Goal: Task Accomplishment & Management: Complete application form

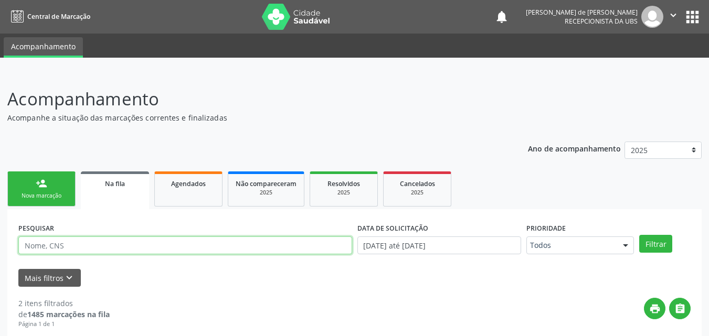
click at [114, 240] on input "text" at bounding box center [185, 246] width 334 height 18
type input "TAIS"
click at [639, 235] on button "Filtrar" at bounding box center [655, 244] width 33 height 18
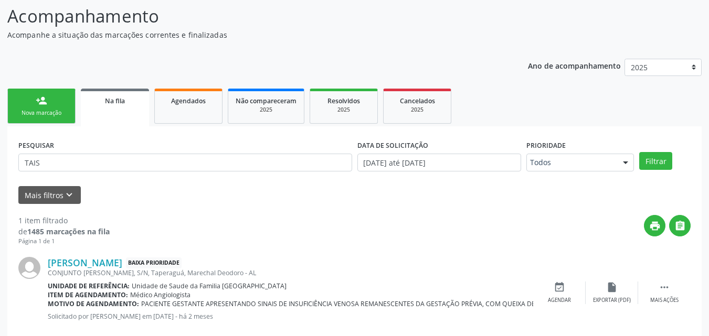
scroll to position [104, 0]
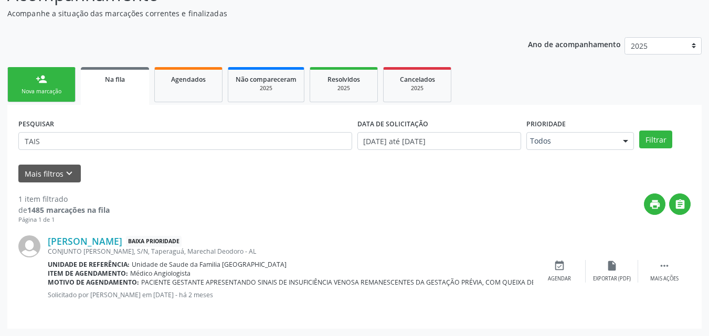
click at [25, 80] on link "person_add Nova marcação" at bounding box center [41, 84] width 68 height 35
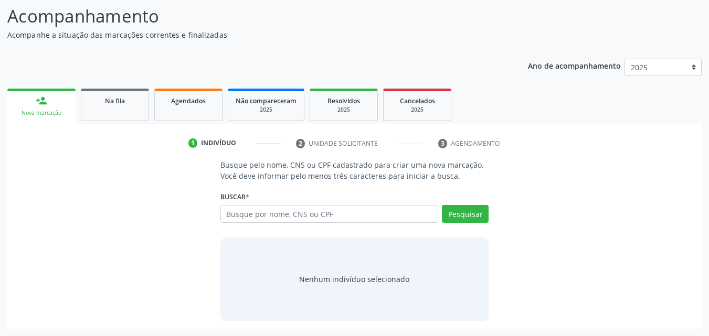
scroll to position [83, 0]
click at [328, 218] on input "text" at bounding box center [329, 214] width 218 height 18
type input "Y"
type input "TAIS SANTOS ALMEIDA"
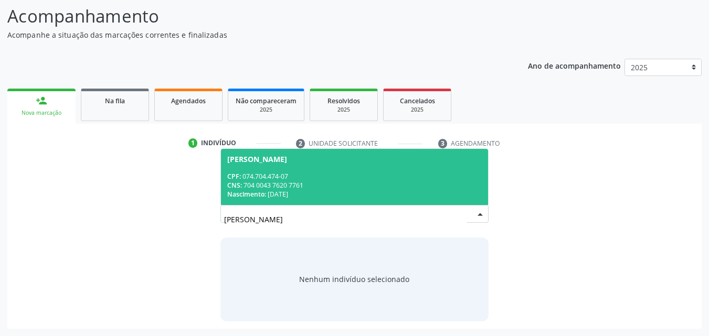
click at [466, 214] on input "TAIS SANTOS ALMEIDA" at bounding box center [345, 219] width 243 height 21
click at [369, 164] on span "[PERSON_NAME] CPF: 074.704.474-07 CNS: 704 0043 7620 7761 Nascimento: [DATE]" at bounding box center [355, 177] width 268 height 56
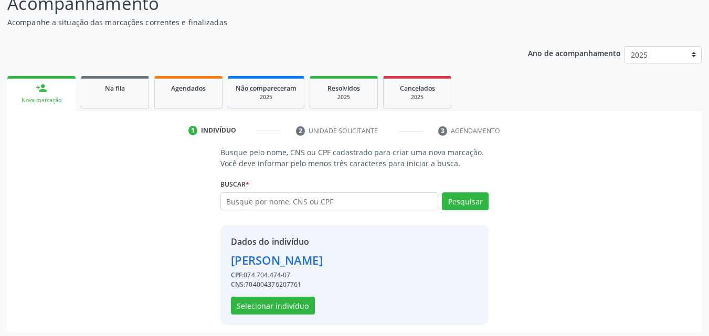
scroll to position [99, 0]
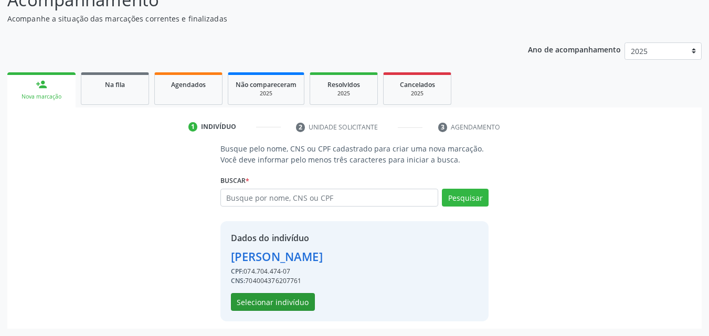
click at [298, 304] on button "Selecionar indivíduo" at bounding box center [273, 302] width 84 height 18
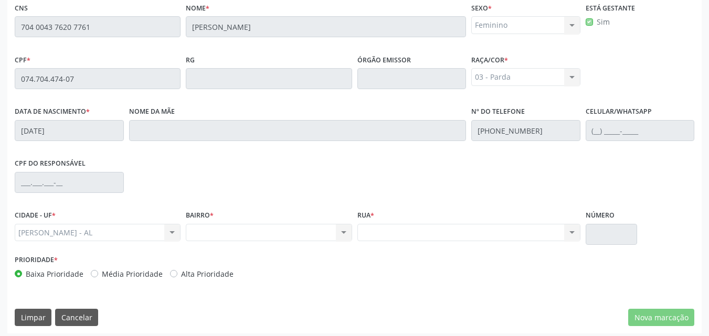
scroll to position [277, 0]
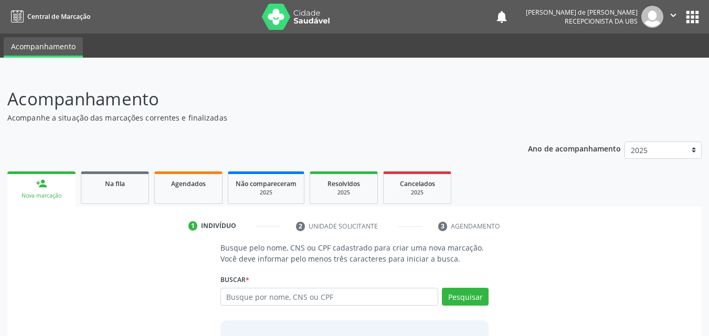
click at [284, 298] on input "text" at bounding box center [329, 297] width 218 height 18
type input "704 0043 7620 7761"
click at [456, 297] on button "Pesquisar" at bounding box center [465, 297] width 47 height 18
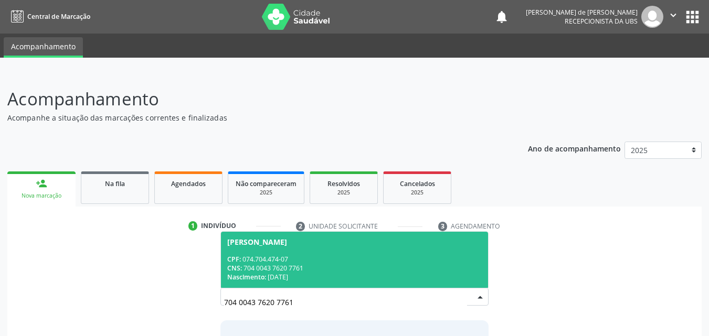
click at [338, 246] on span "[PERSON_NAME] CPF: 074.704.474-07 CNS: 704 0043 7620 7761 Nascimento: [DATE]" at bounding box center [355, 260] width 268 height 56
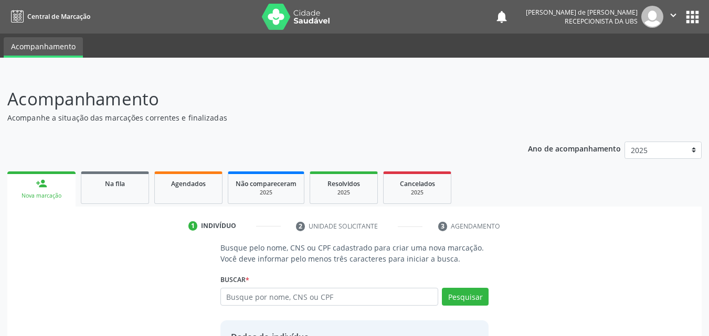
scroll to position [99, 0]
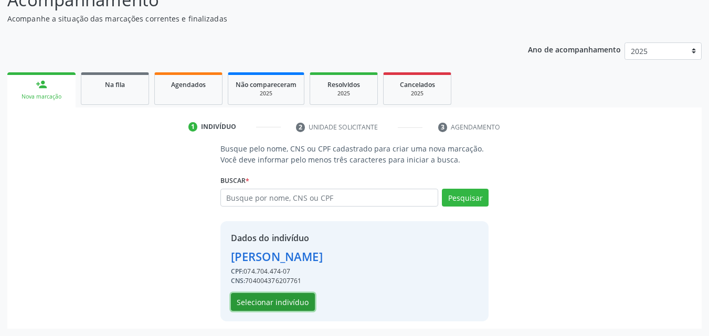
click at [286, 300] on button "Selecionar indivíduo" at bounding box center [273, 302] width 84 height 18
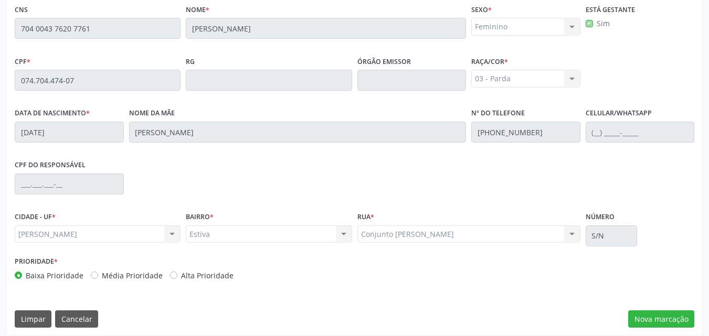
scroll to position [277, 0]
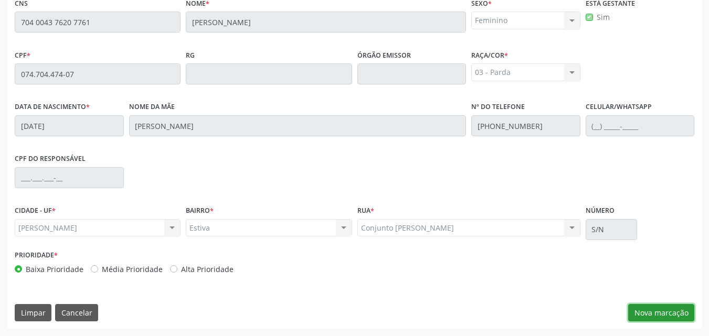
click at [663, 308] on button "Nova marcação" at bounding box center [661, 313] width 66 height 18
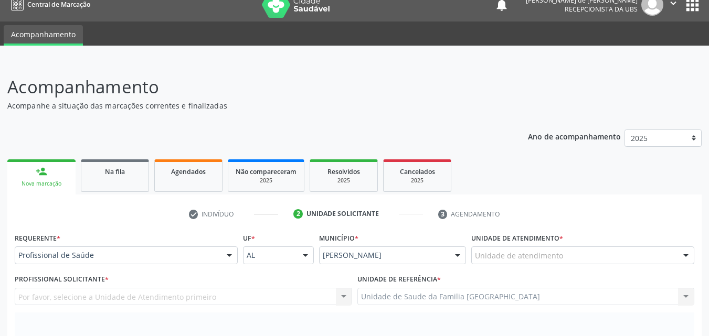
scroll to position [0, 0]
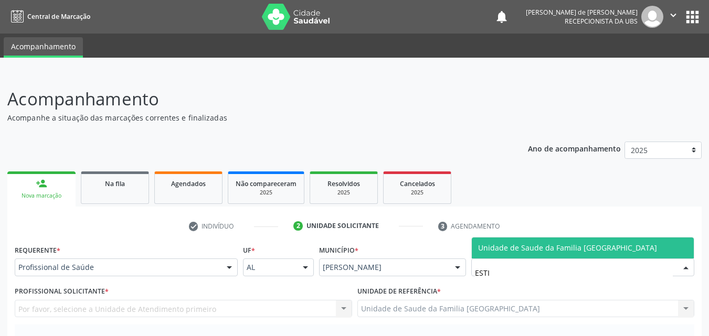
type input "ESTIV"
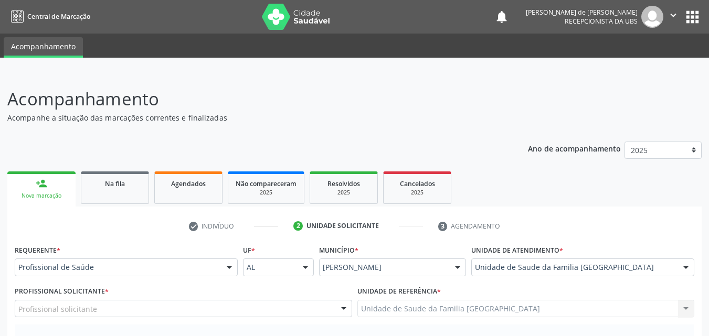
scroll to position [245, 0]
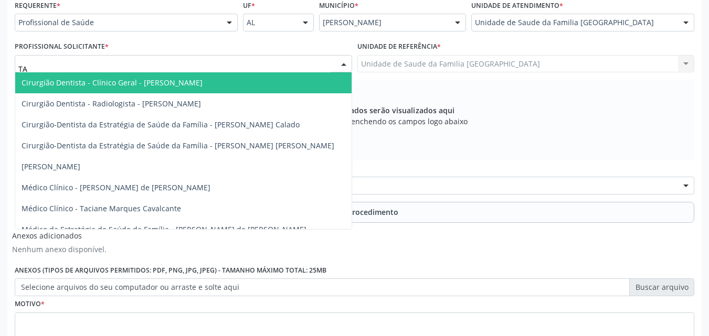
type input "TAC"
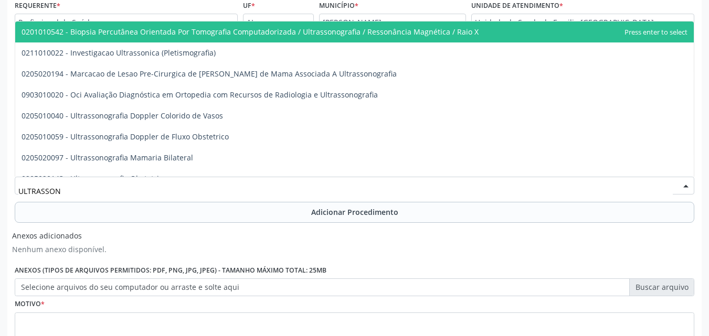
type input "ULTRASSONO"
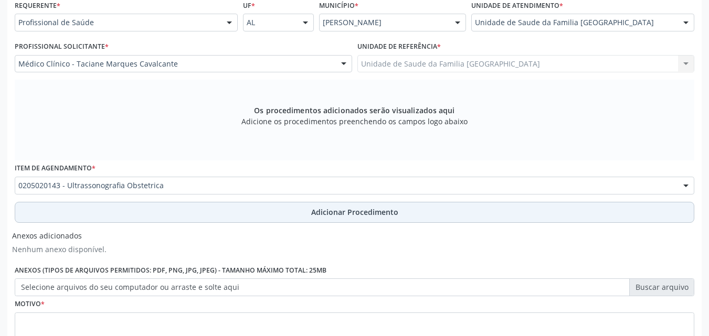
click at [119, 225] on div "Requerente * Profissional de Saúde Profissional de Saúde Paciente Nenhum result…" at bounding box center [354, 181] width 679 height 369
click at [121, 218] on button "Adicionar Procedimento" at bounding box center [354, 212] width 679 height 21
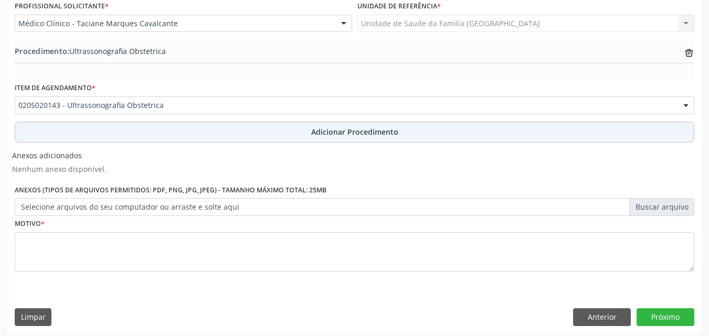
scroll to position [290, 0]
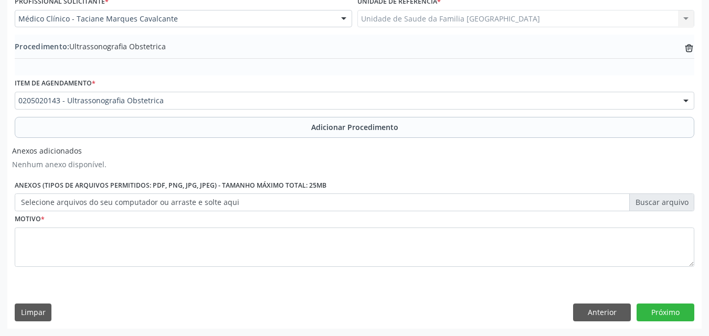
click at [85, 206] on label "Selecione arquivos do seu computador ou arraste e solte aqui" at bounding box center [354, 203] width 679 height 18
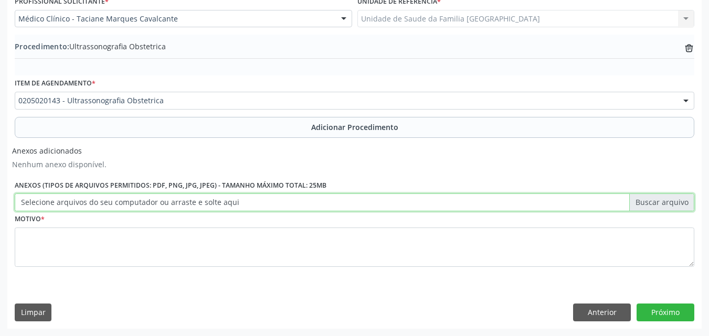
click at [85, 206] on input "Selecione arquivos do seu computador ou arraste e solte aqui" at bounding box center [354, 203] width 679 height 18
type input "C:\fakepath\00.jpg"
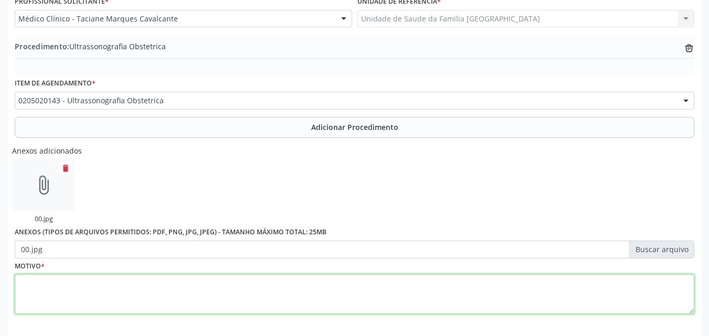
click at [95, 290] on textarea at bounding box center [354, 294] width 679 height 40
type textarea "U"
type textarea "O"
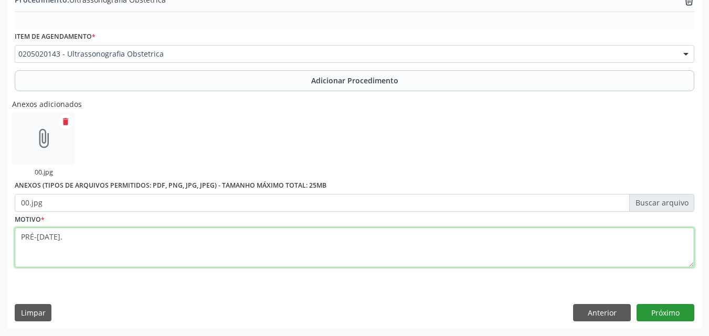
type textarea "PRÉ-[DATE]."
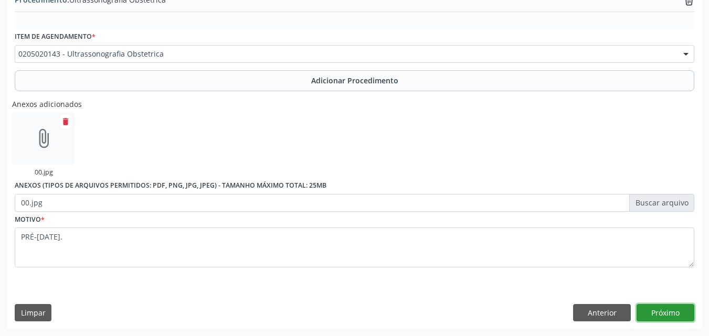
click at [664, 309] on button "Próximo" at bounding box center [665, 313] width 58 height 18
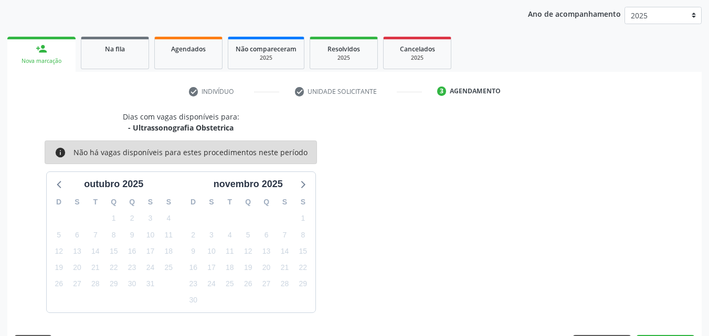
scroll to position [166, 0]
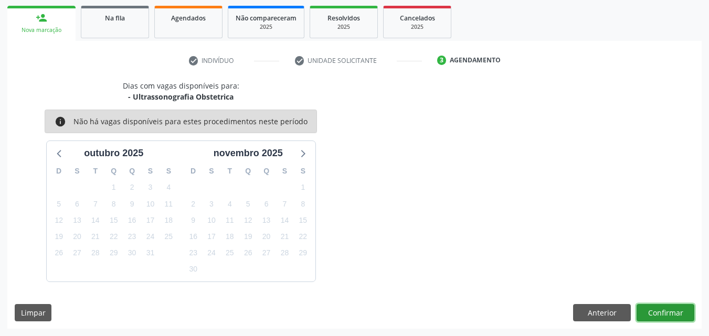
click at [664, 309] on button "Confirmar" at bounding box center [665, 313] width 58 height 18
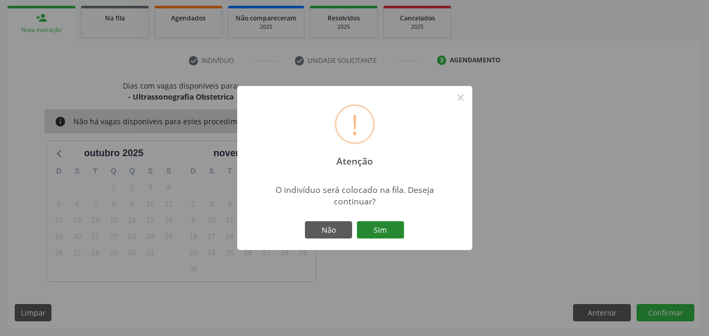
click at [380, 223] on button "Sim" at bounding box center [380, 230] width 47 height 18
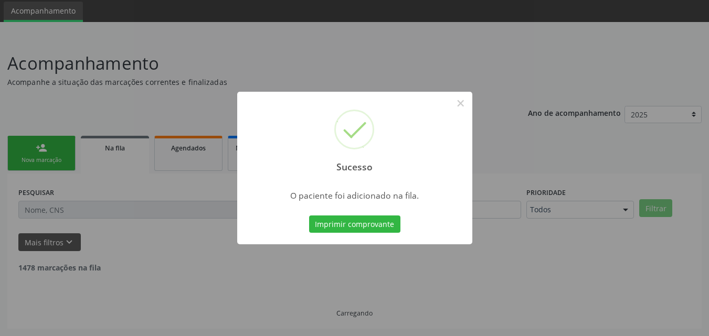
scroll to position [25, 0]
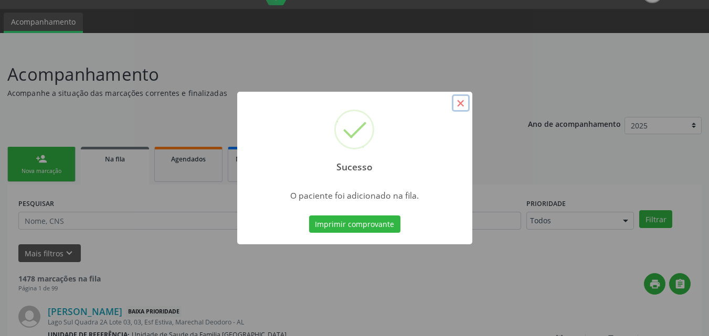
click at [463, 109] on button "×" at bounding box center [461, 103] width 18 height 18
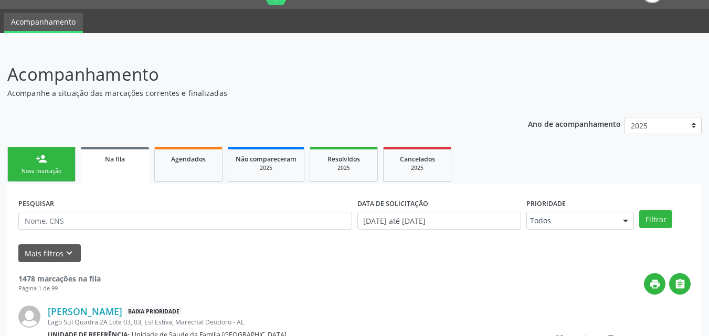
click at [34, 170] on div "Nova marcação" at bounding box center [41, 171] width 52 height 8
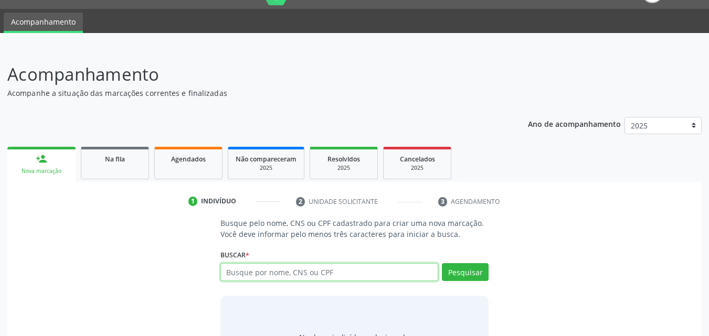
click at [348, 279] on input "text" at bounding box center [329, 272] width 218 height 18
type input "15165942406"
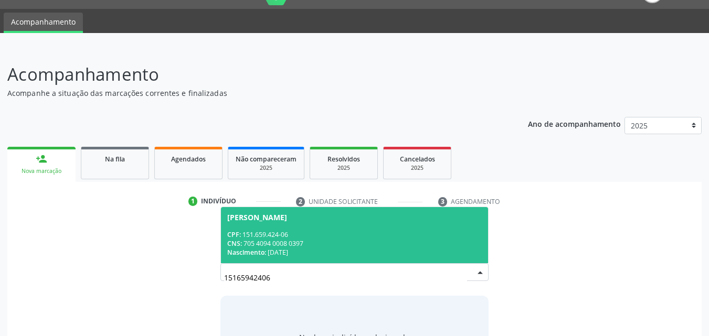
click at [283, 238] on div "CPF: 151.659.424-06" at bounding box center [354, 234] width 255 height 9
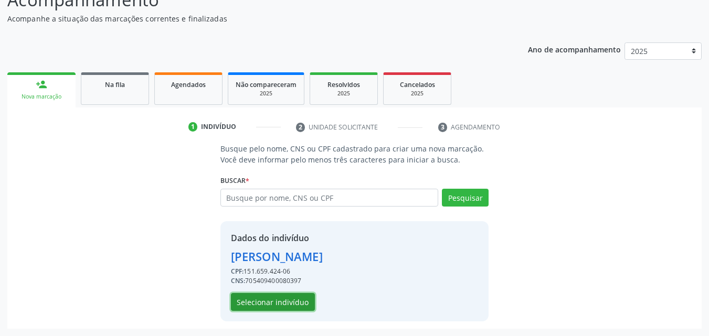
click at [299, 303] on button "Selecionar indivíduo" at bounding box center [273, 302] width 84 height 18
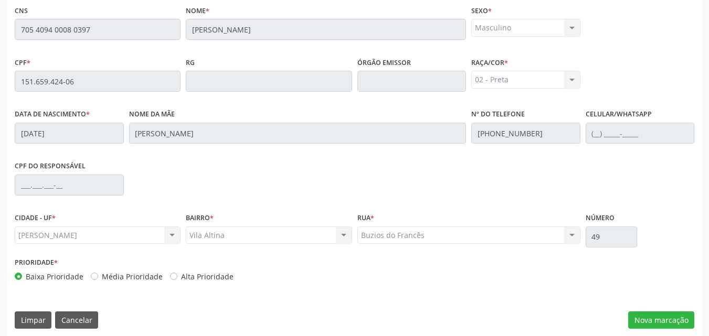
scroll to position [277, 0]
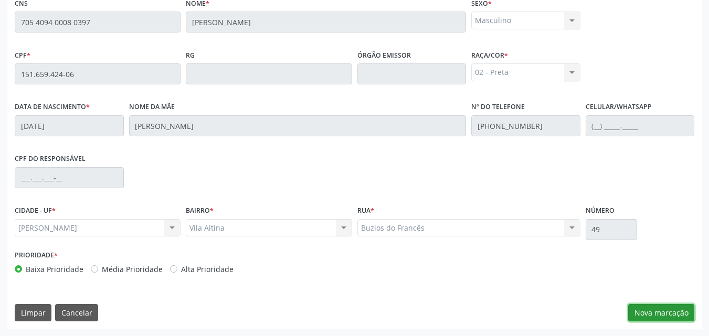
click at [655, 312] on button "Nova marcação" at bounding box center [661, 313] width 66 height 18
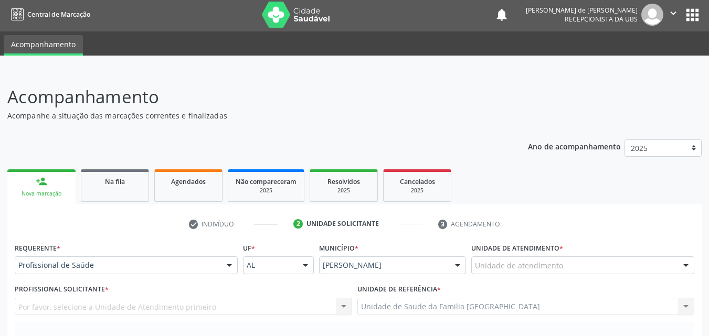
scroll to position [0, 0]
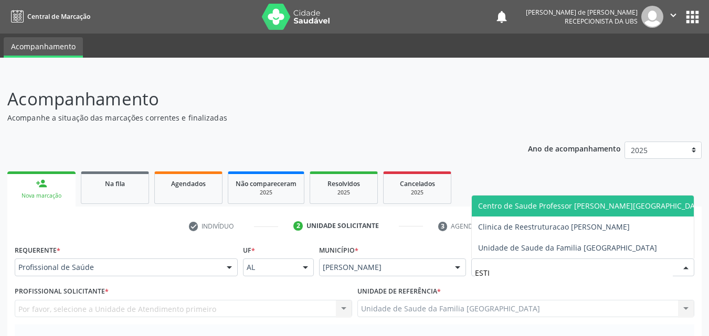
type input "ESTIV"
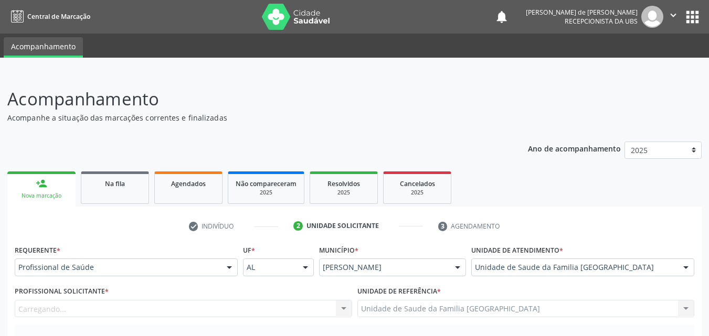
scroll to position [245, 0]
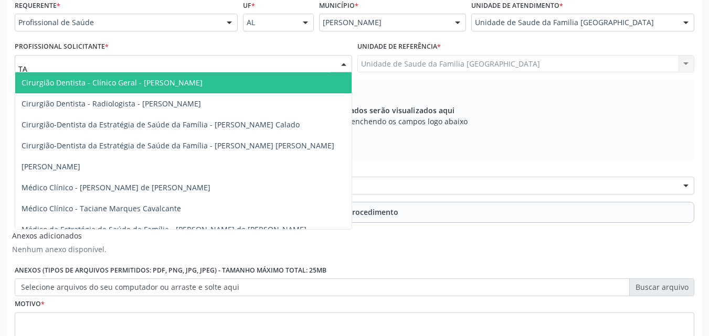
type input "TAC"
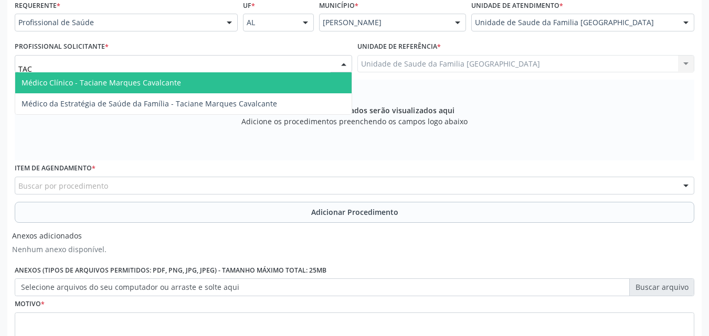
click at [61, 77] on span "Médico Clínico - Taciane Marques Cavalcante" at bounding box center [183, 82] width 336 height 21
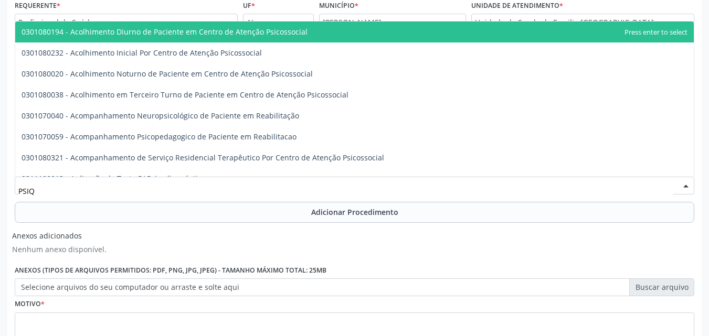
type input "PSIQU"
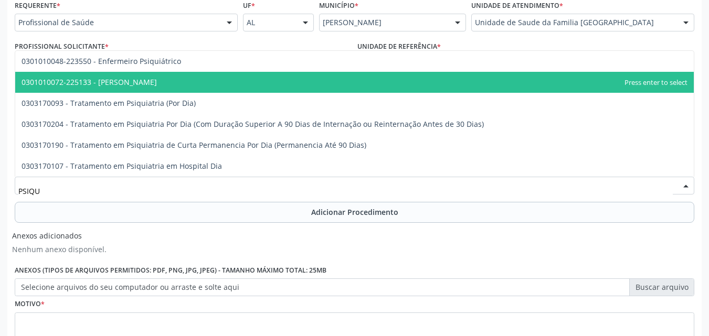
click at [120, 88] on span "0301010072-225133 - [PERSON_NAME]" at bounding box center [354, 82] width 678 height 21
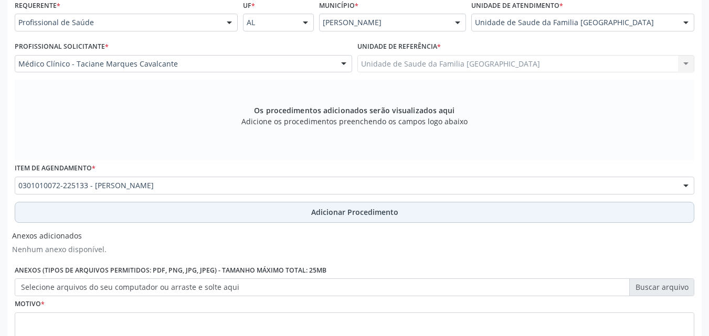
click at [109, 210] on button "Adicionar Procedimento" at bounding box center [354, 212] width 679 height 21
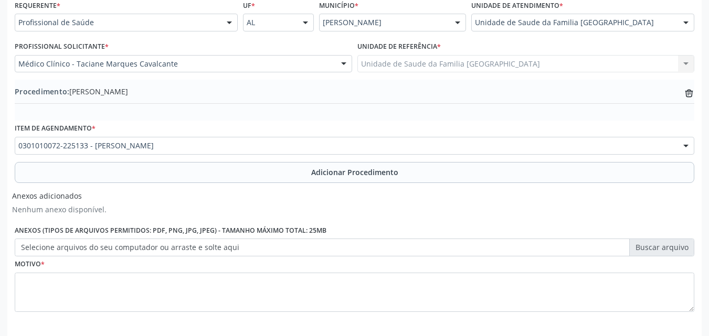
click at [102, 249] on label "Selecione arquivos do seu computador ou arraste e solte aqui" at bounding box center [354, 248] width 679 height 18
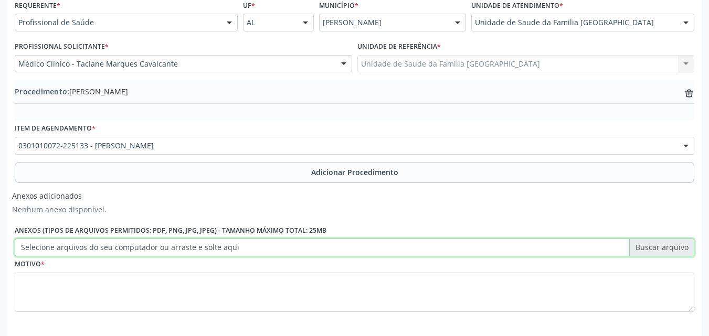
click at [102, 249] on input "Selecione arquivos do seu computador ou arraste e solte aqui" at bounding box center [354, 248] width 679 height 18
type input "C:\fakepath\000.jpg"
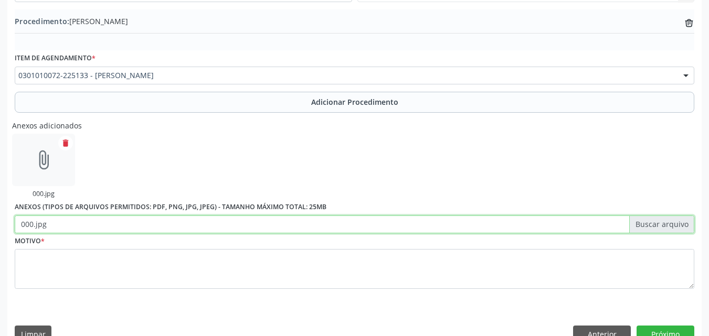
scroll to position [337, 0]
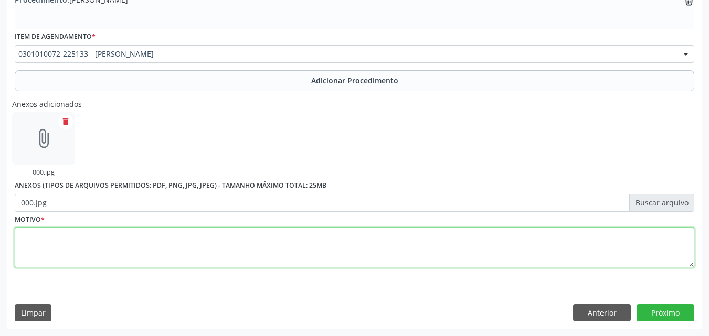
click at [118, 242] on textarea at bounding box center [354, 248] width 679 height 40
type textarea "PACIENTE EM SURTO PSCOLÓGICO: EPISÓDIO DEPRESSIVO NÃO IDENTIFICADO."
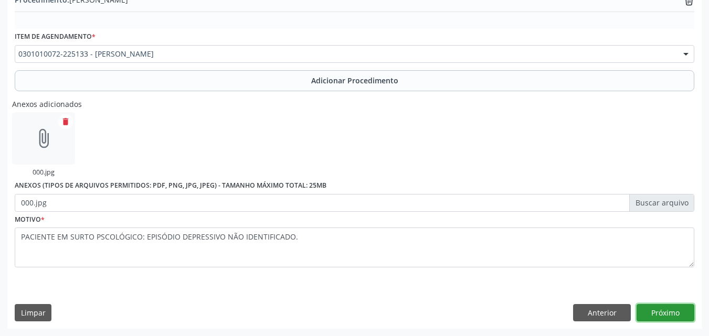
click at [664, 315] on button "Próximo" at bounding box center [665, 313] width 58 height 18
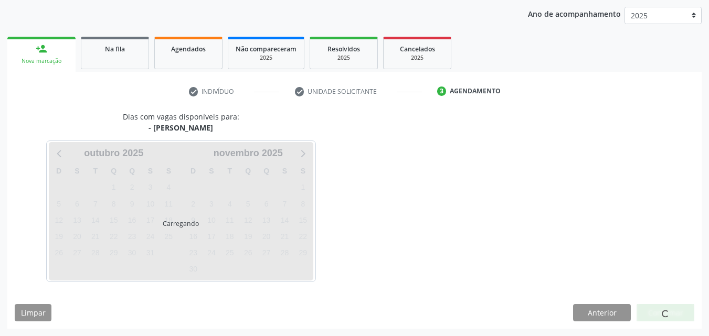
scroll to position [166, 0]
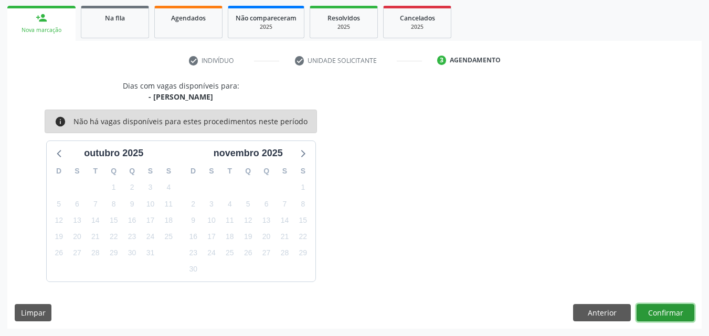
click at [654, 312] on button "Confirmar" at bounding box center [665, 313] width 58 height 18
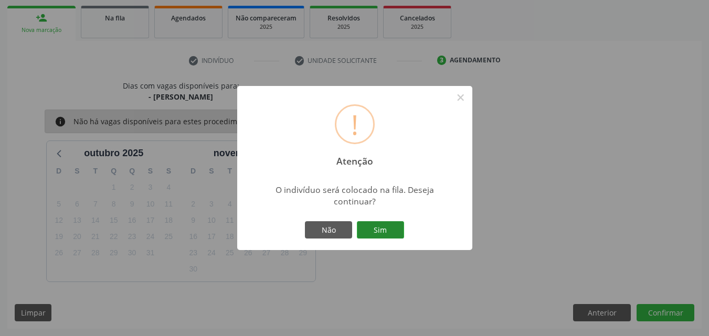
click at [391, 235] on button "Sim" at bounding box center [380, 230] width 47 height 18
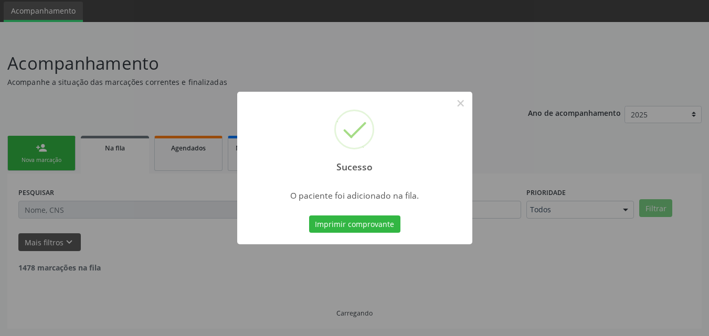
scroll to position [25, 0]
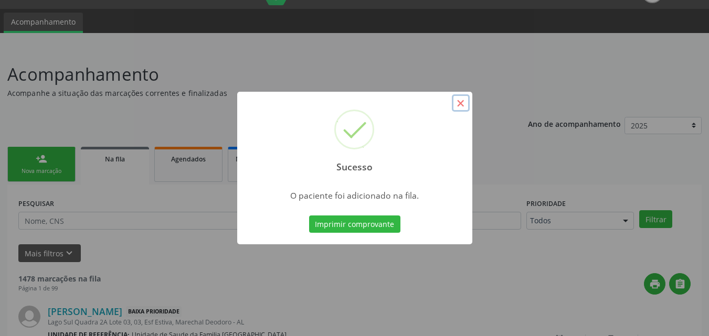
click at [463, 102] on button "×" at bounding box center [461, 103] width 18 height 18
